Goal: Task Accomplishment & Management: Complete application form

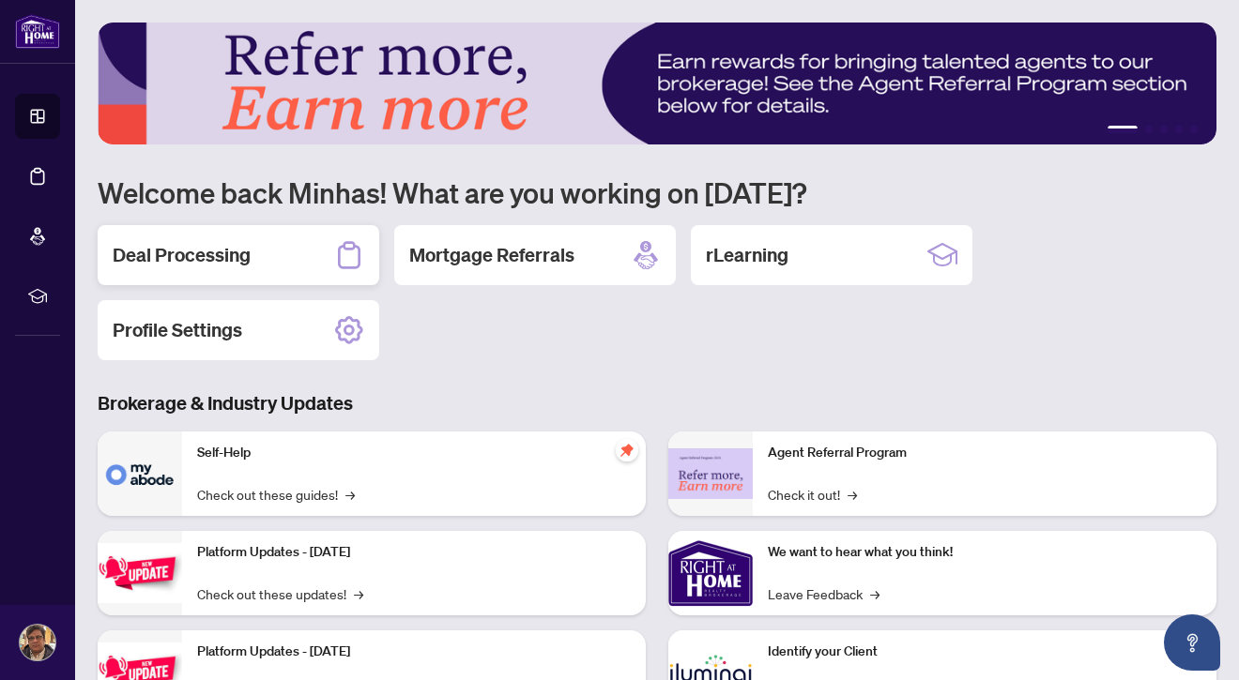
click at [335, 237] on div "Deal Processing" at bounding box center [239, 255] width 282 height 60
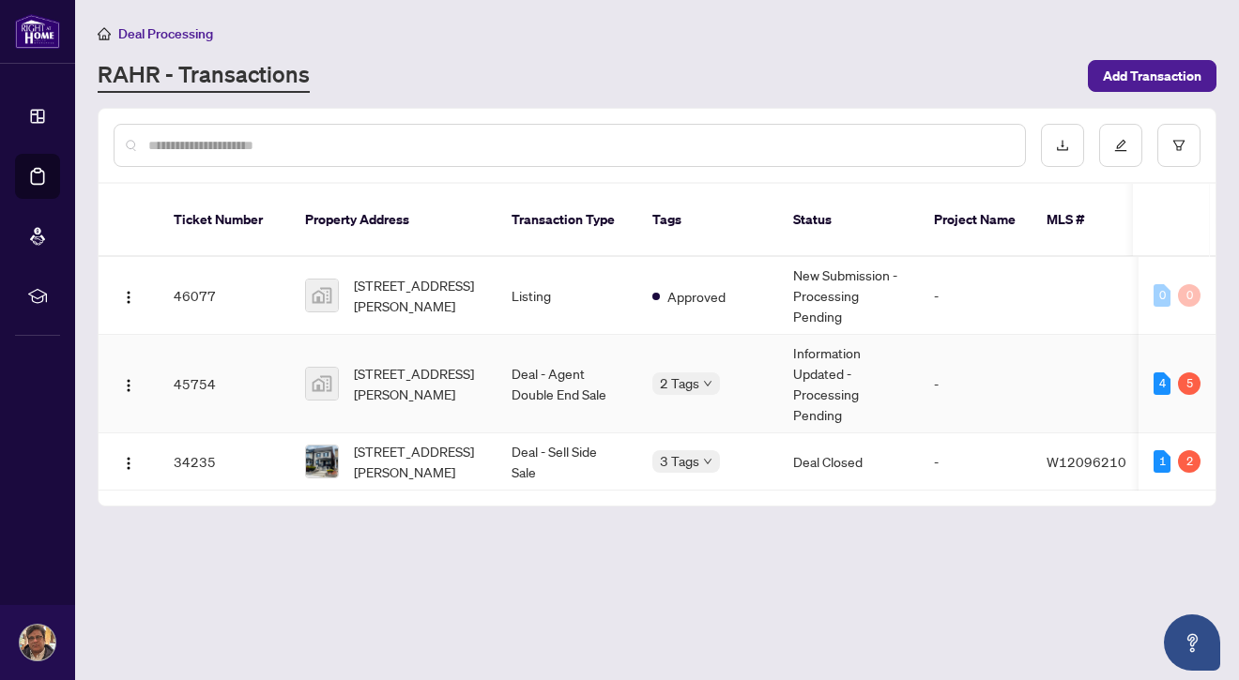
click at [241, 350] on td "45754" at bounding box center [224, 384] width 131 height 99
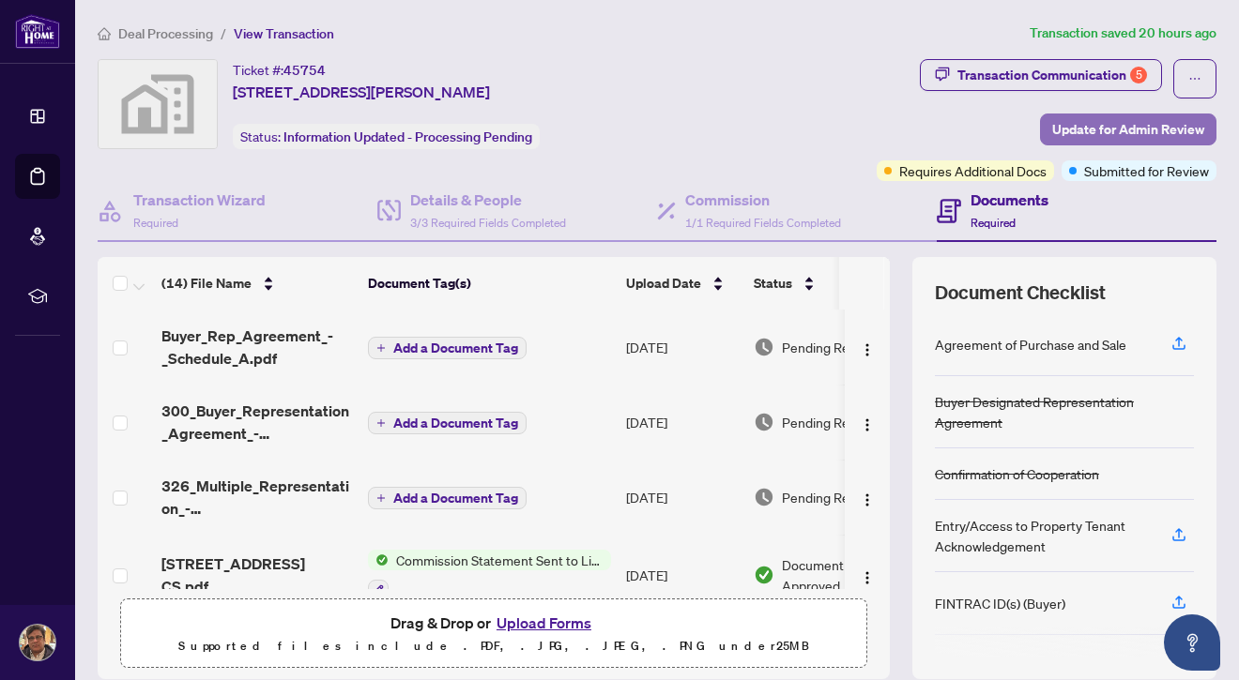
click at [1120, 116] on span "Update for Admin Review" at bounding box center [1128, 130] width 152 height 30
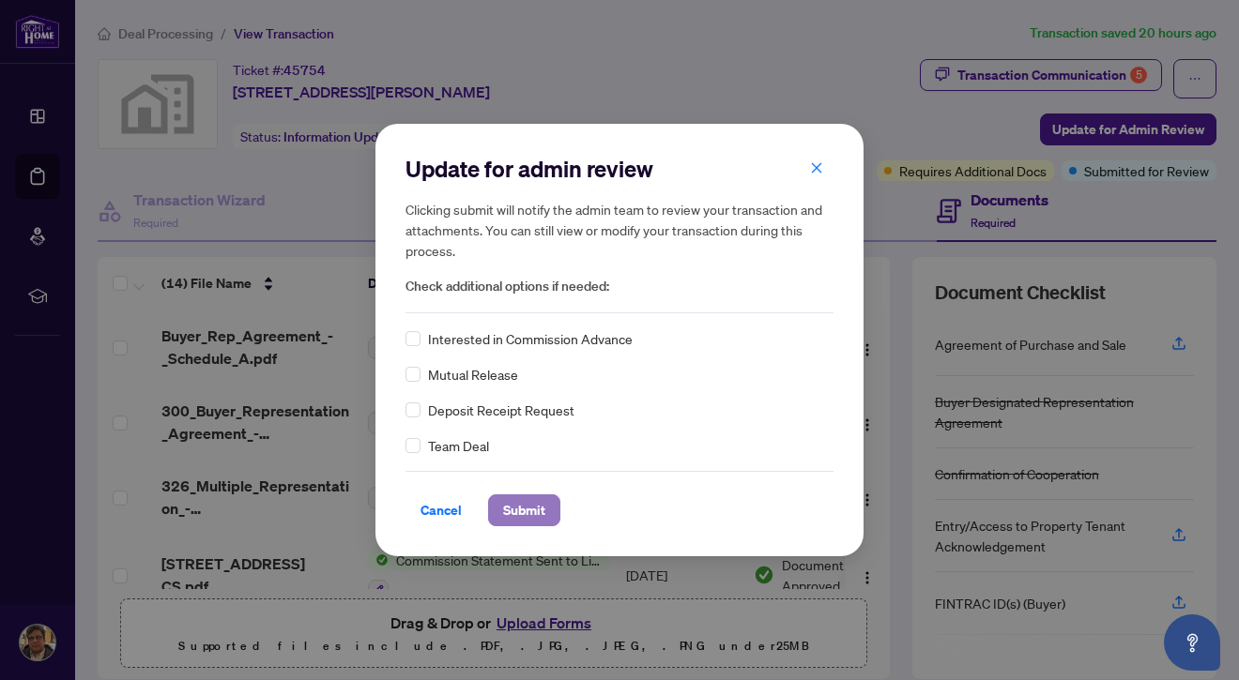
click at [528, 501] on span "Submit" at bounding box center [524, 511] width 42 height 30
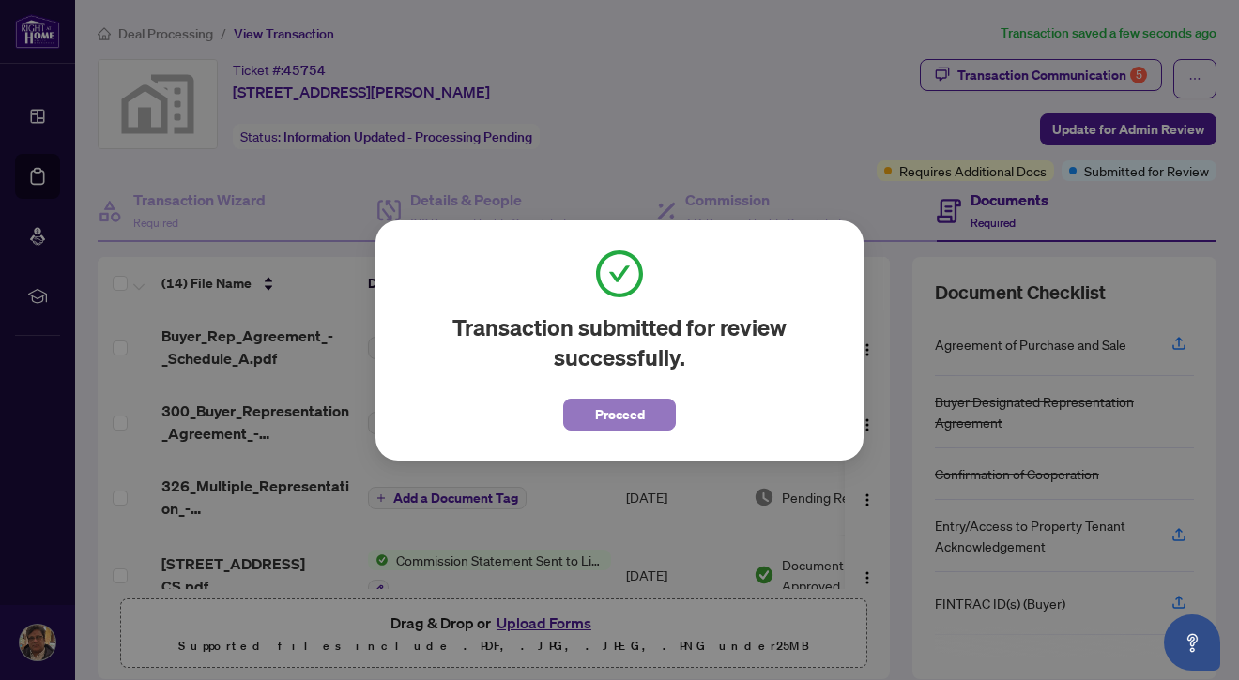
click at [625, 417] on span "Proceed" at bounding box center [620, 415] width 50 height 30
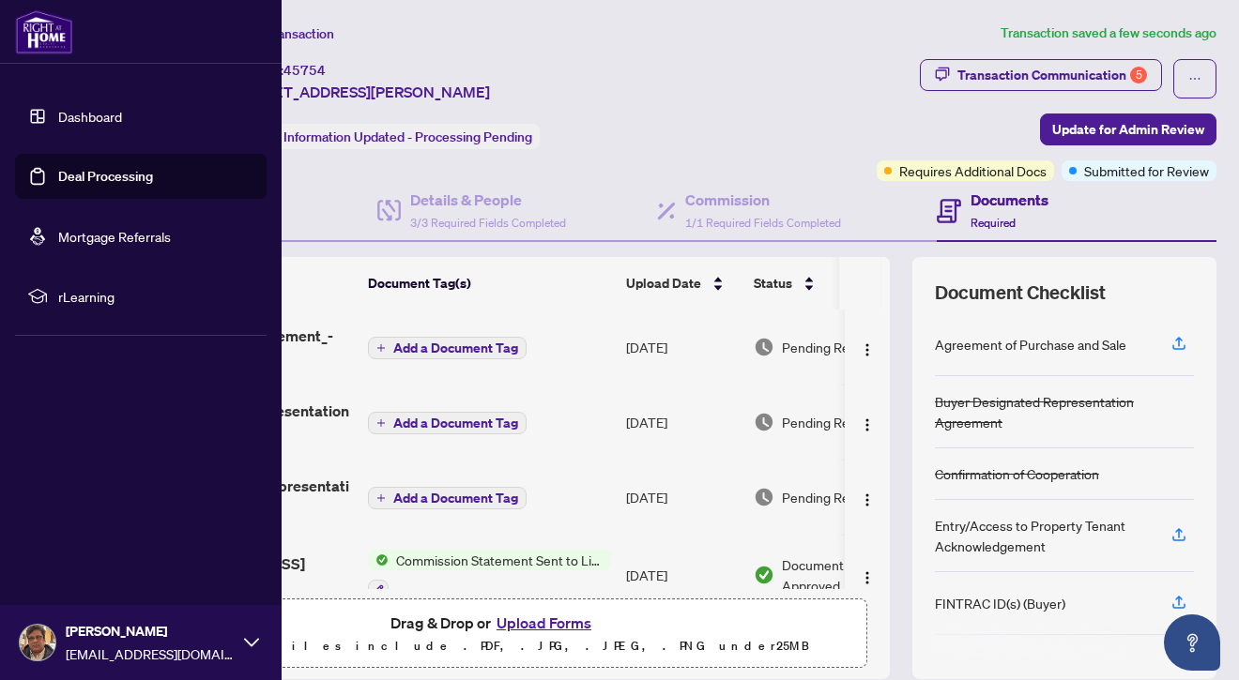
click at [99, 123] on link "Dashboard" at bounding box center [90, 116] width 64 height 17
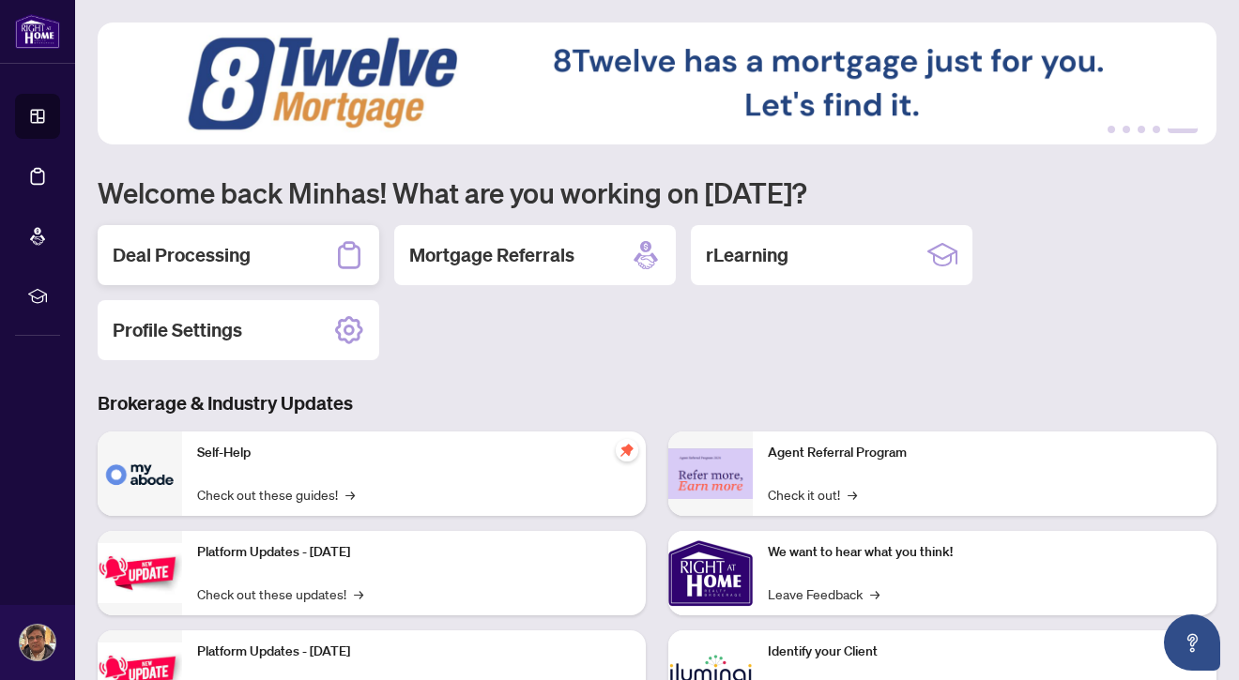
click at [255, 248] on div "Deal Processing" at bounding box center [239, 255] width 282 height 60
